Goal: Information Seeking & Learning: Learn about a topic

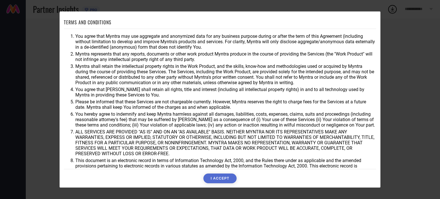
click at [226, 177] on button "I ACCEPT" at bounding box center [219, 179] width 33 height 10
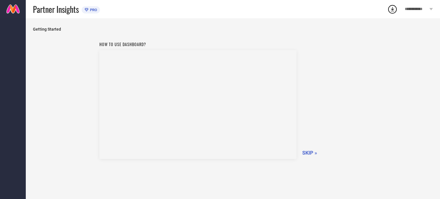
click at [315, 154] on span "SKIP »" at bounding box center [309, 153] width 15 height 6
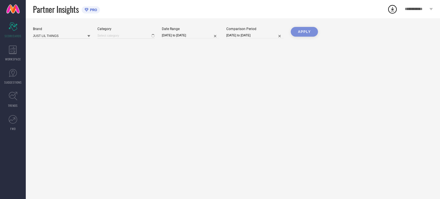
type input "All"
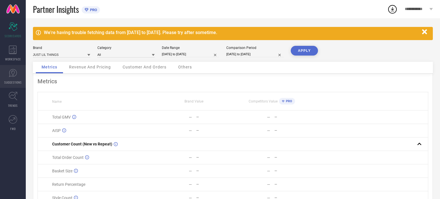
click at [14, 74] on icon at bounding box center [13, 73] width 9 height 9
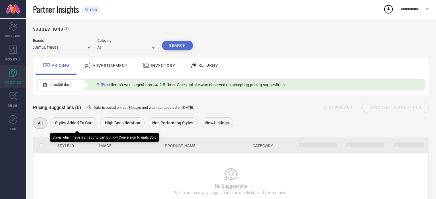
click at [81, 124] on span "Styles Added To Cart" at bounding box center [74, 123] width 38 height 5
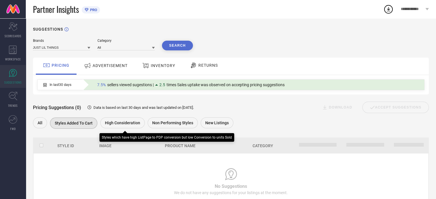
click at [130, 122] on span "High Consideration" at bounding box center [122, 123] width 35 height 5
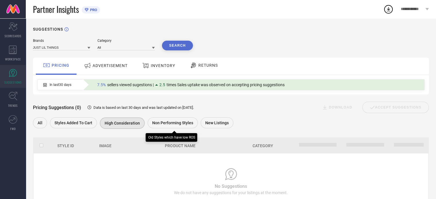
click at [177, 121] on span "Non Performing Styles" at bounding box center [172, 123] width 41 height 5
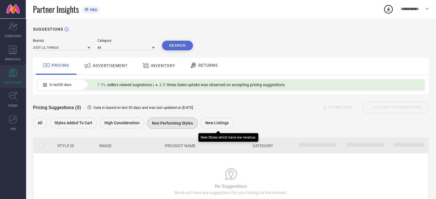
click at [215, 121] on div "New Listings" at bounding box center [217, 122] width 33 height 11
